Goal: Navigation & Orientation: Find specific page/section

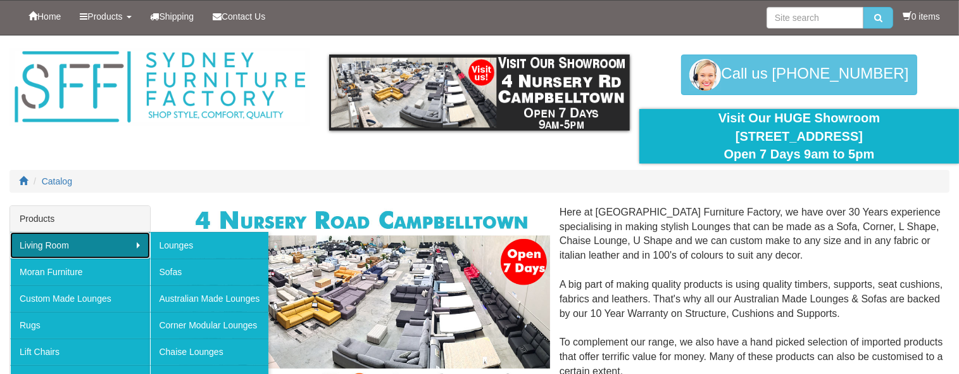
click at [132, 236] on link "Living Room" at bounding box center [80, 245] width 140 height 27
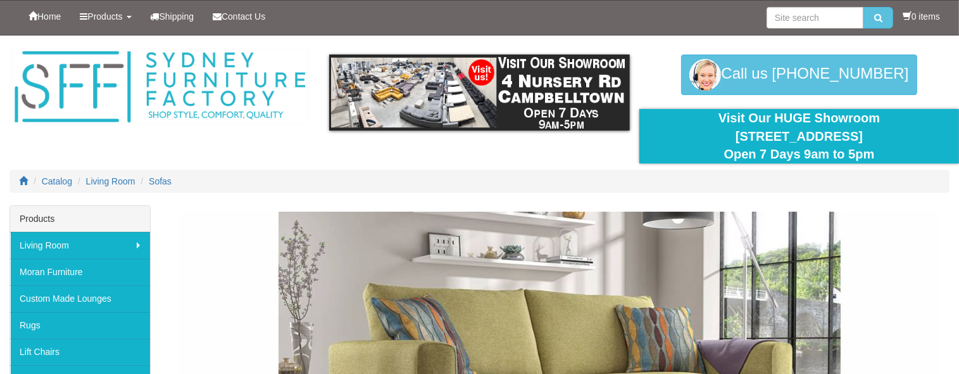
drag, startPoint x: 968, startPoint y: 26, endPoint x: 932, endPoint y: -108, distance: 138.8
